Goal: Book appointment/travel/reservation

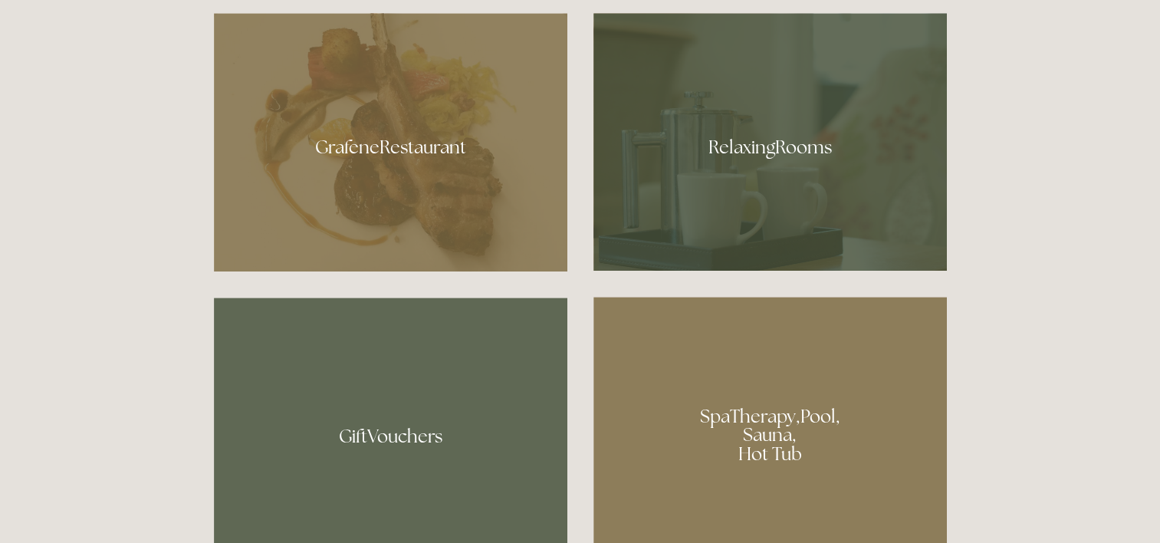
scroll to position [843, 0]
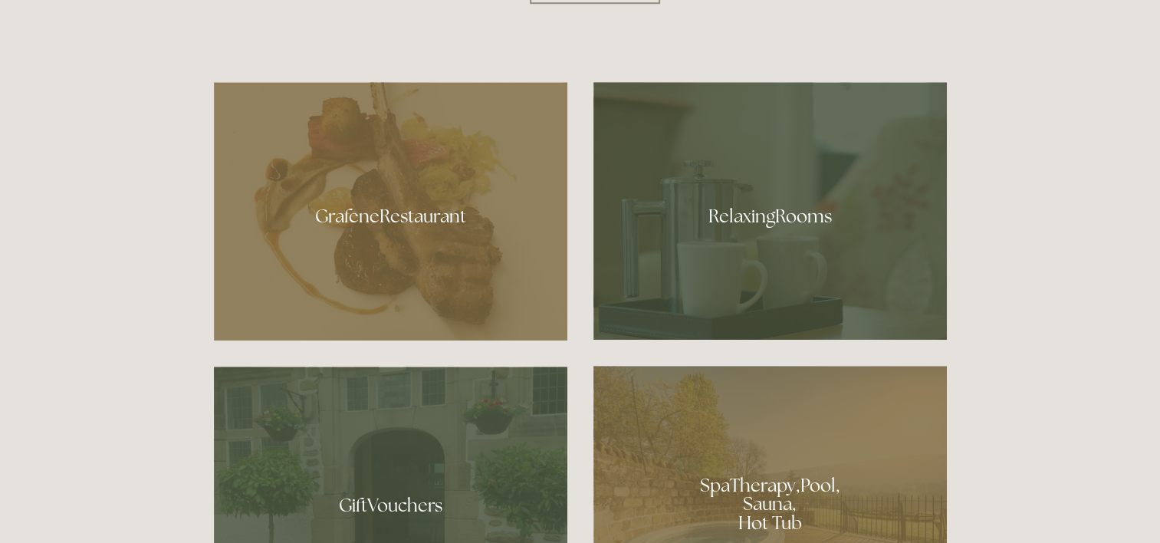
click at [405, 207] on div at bounding box center [390, 211] width 353 height 258
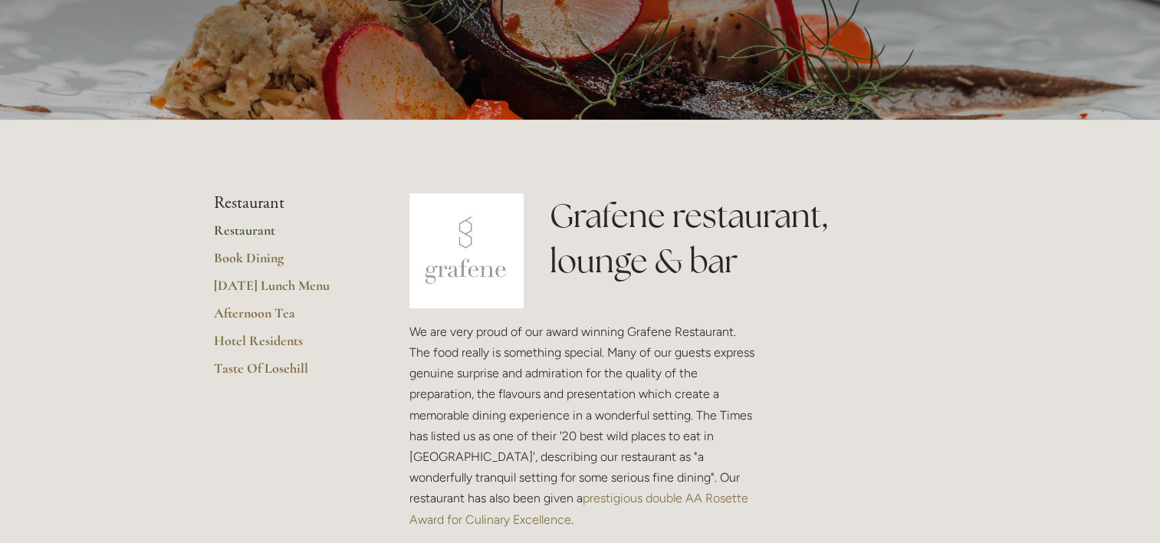
scroll to position [230, 0]
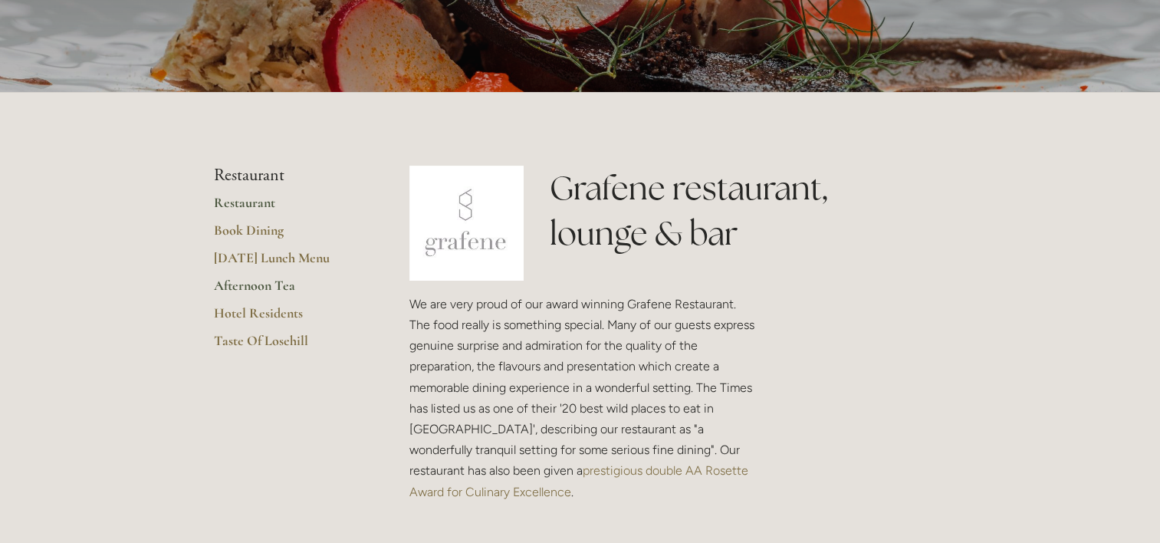
click at [250, 285] on link "Afternoon Tea" at bounding box center [287, 291] width 146 height 28
